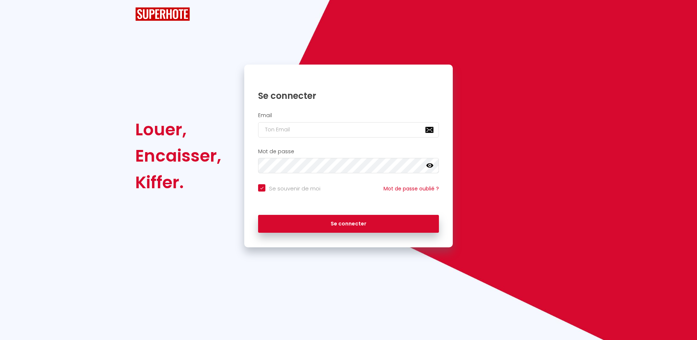
checkbox input "true"
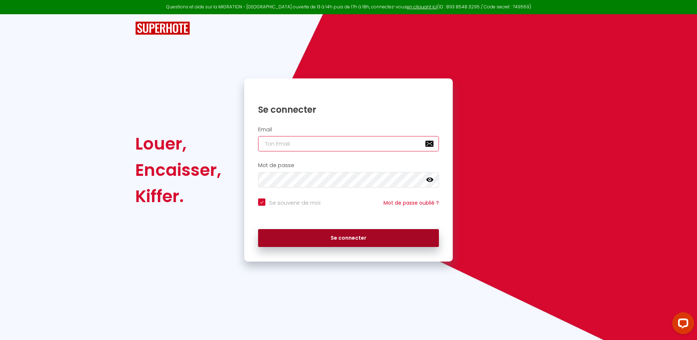
type input "[EMAIL_ADDRESS][DOMAIN_NAME]"
click at [355, 238] on button "Se connecter" at bounding box center [348, 238] width 181 height 18
checkbox input "true"
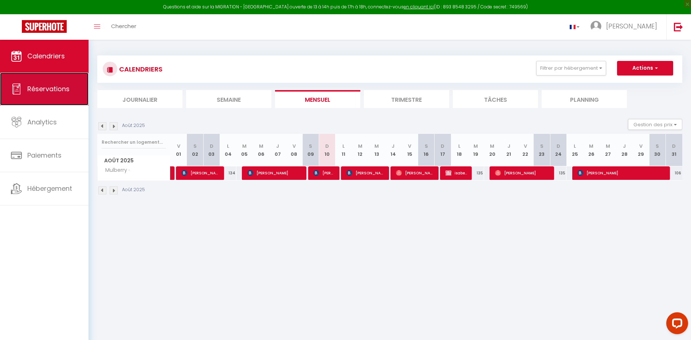
click at [46, 90] on span "Réservations" at bounding box center [48, 88] width 42 height 9
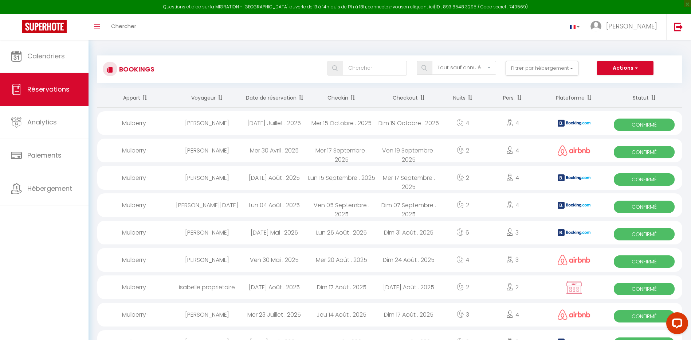
click at [277, 96] on th "Date de réservation" at bounding box center [274, 97] width 67 height 19
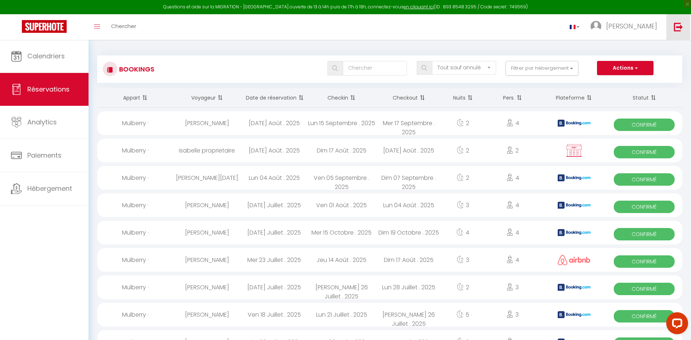
click at [677, 28] on img at bounding box center [678, 26] width 9 height 9
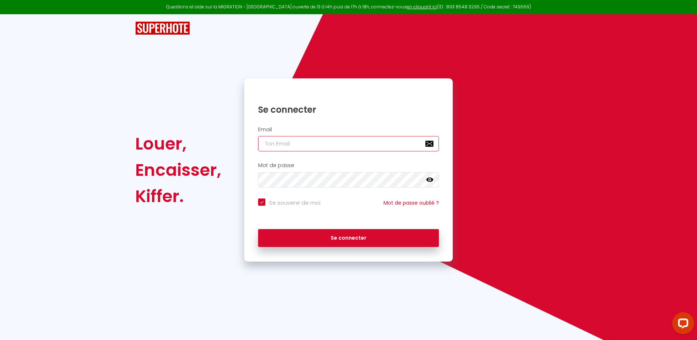
type input "[EMAIL_ADDRESS][DOMAIN_NAME]"
checkbox input "true"
